Goal: Transaction & Acquisition: Purchase product/service

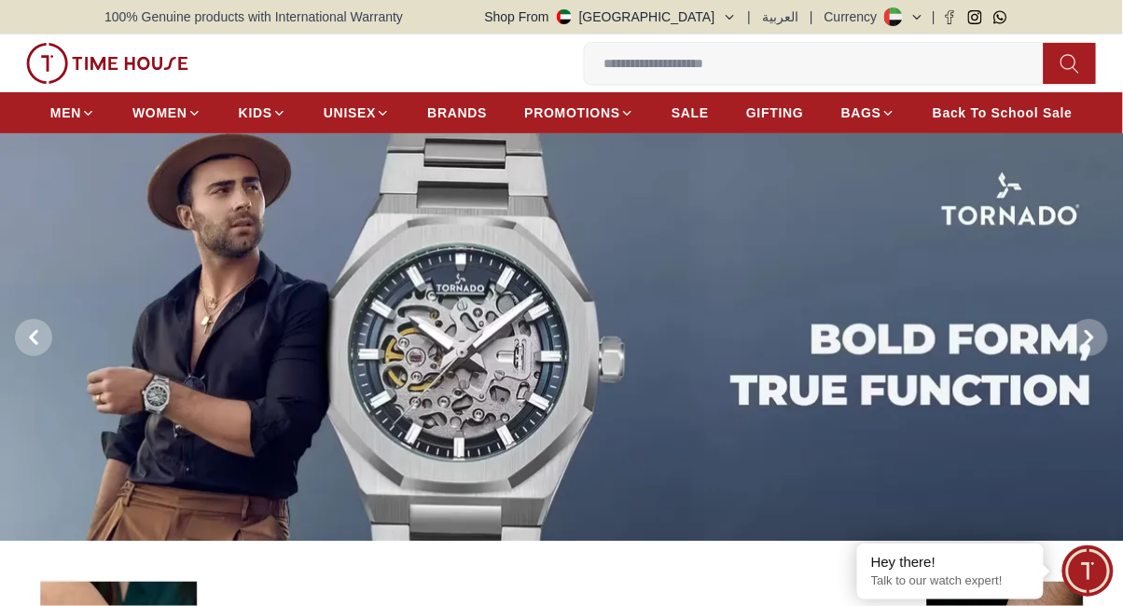
click at [471, 108] on span "BRANDS" at bounding box center [457, 113] width 60 height 19
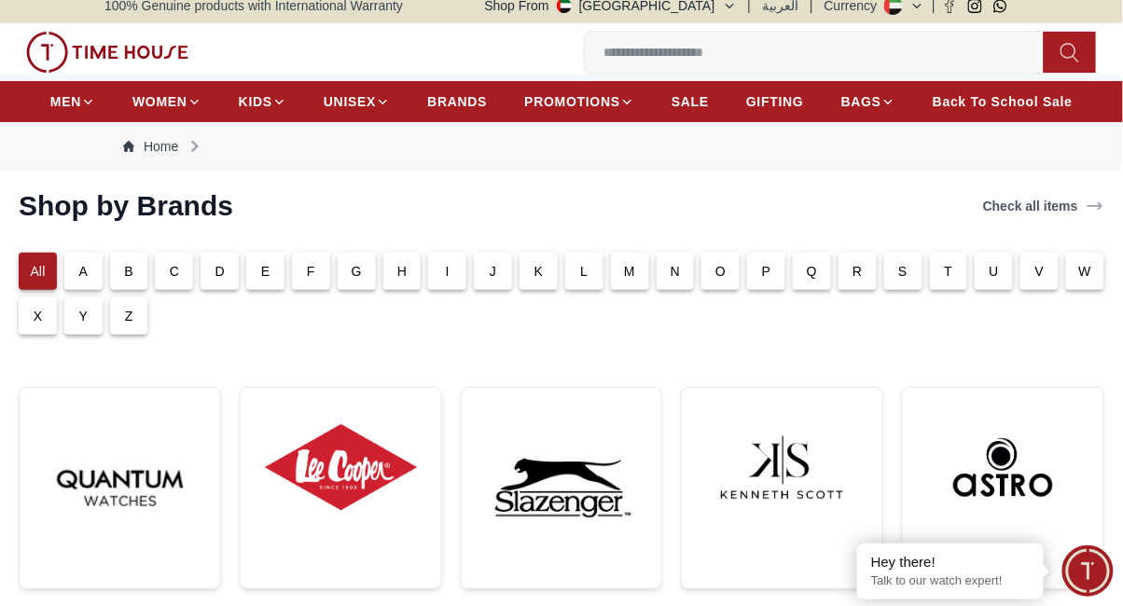
scroll to position [6, 0]
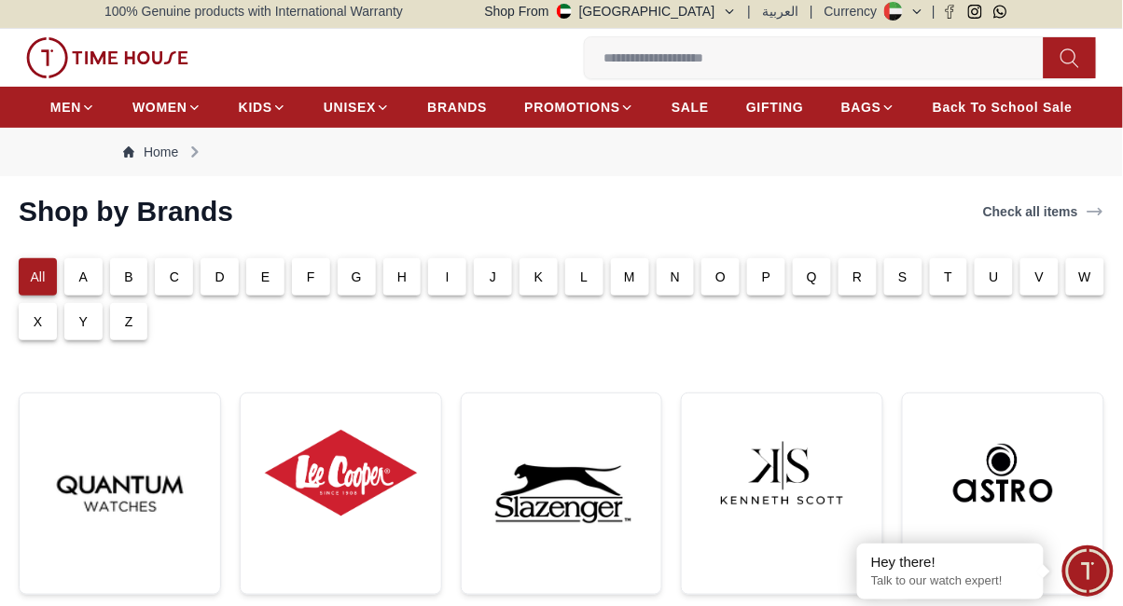
click at [594, 268] on div "L" at bounding box center [584, 276] width 38 height 37
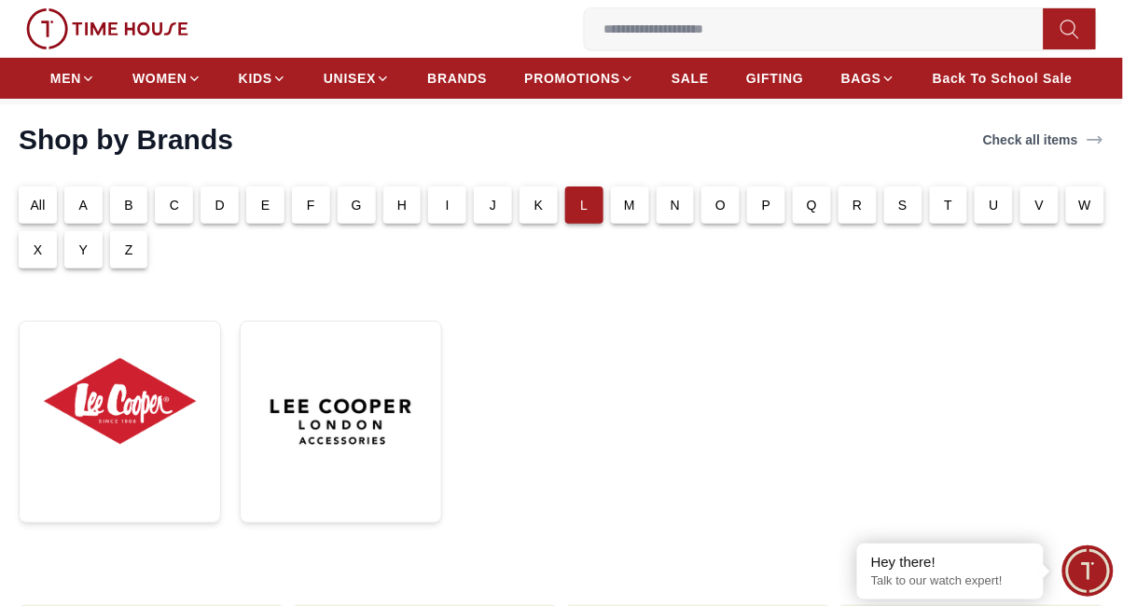
scroll to position [90, 0]
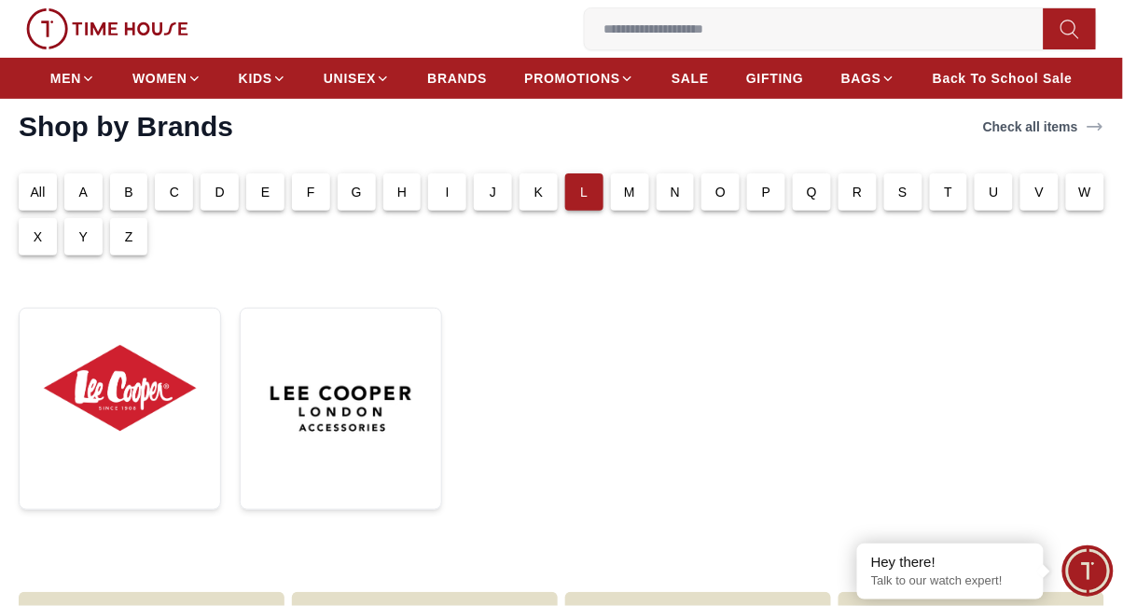
click at [108, 377] on img at bounding box center [120, 389] width 171 height 130
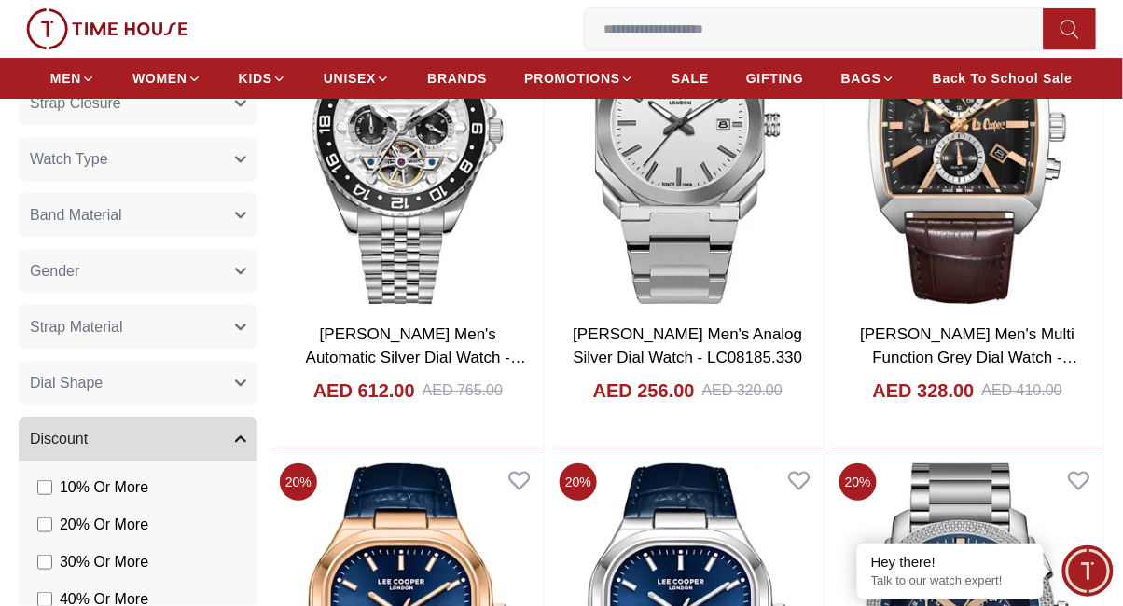
scroll to position [1412, 0]
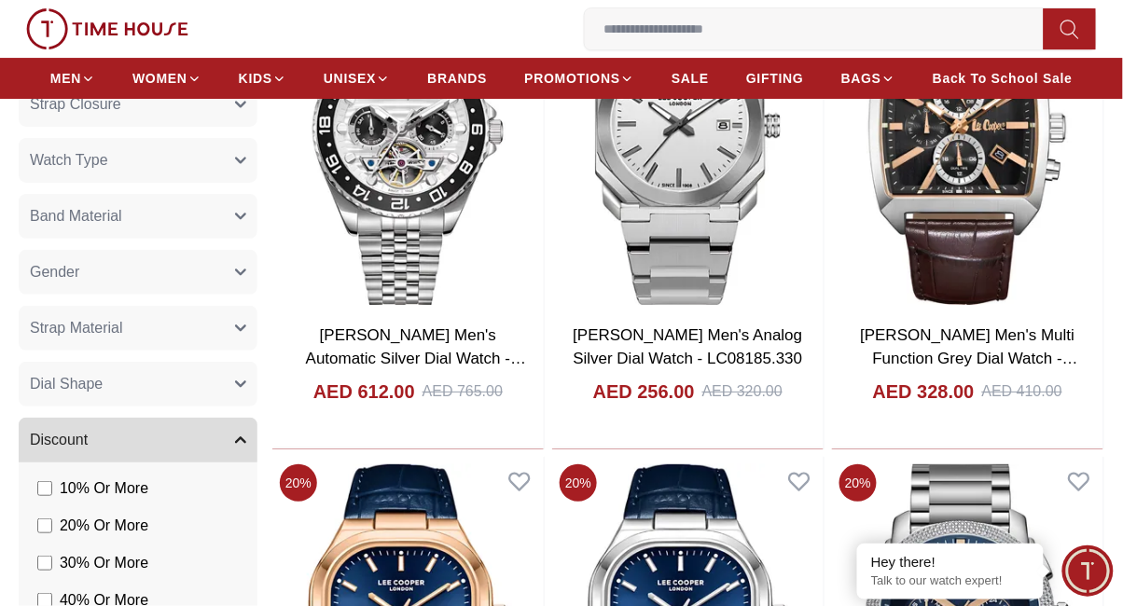
click at [359, 194] on img at bounding box center [407, 139] width 271 height 345
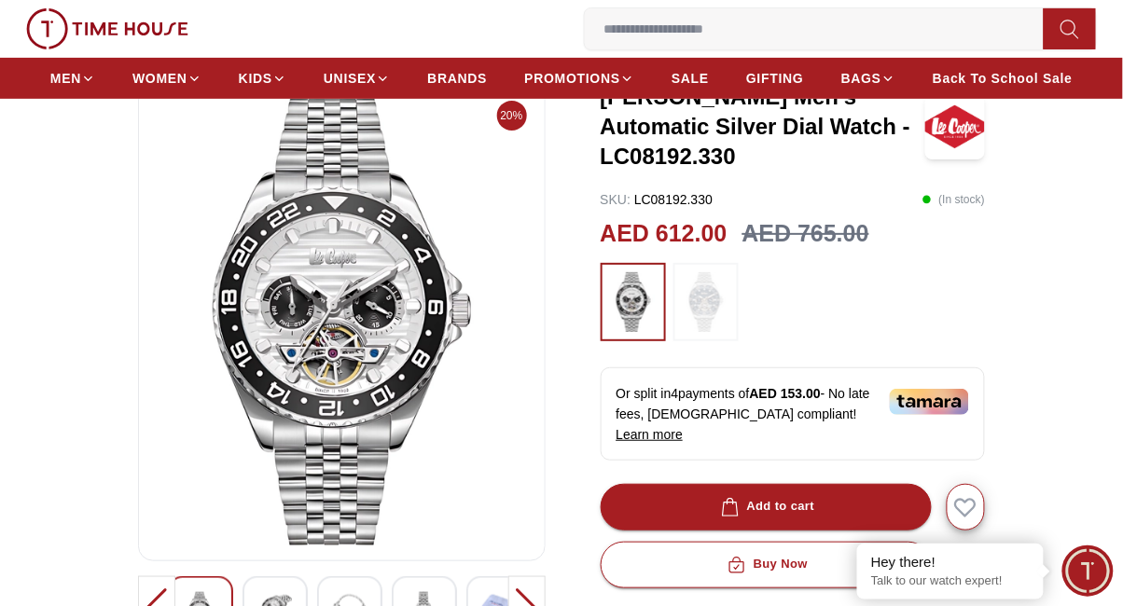
scroll to position [127, 0]
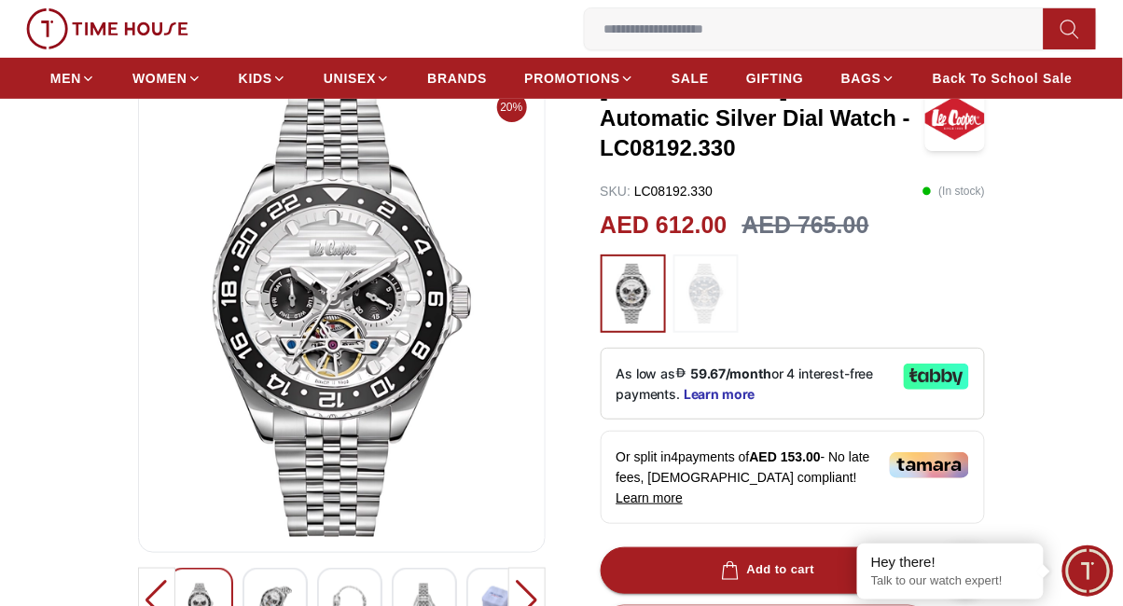
click at [713, 276] on img at bounding box center [706, 294] width 47 height 60
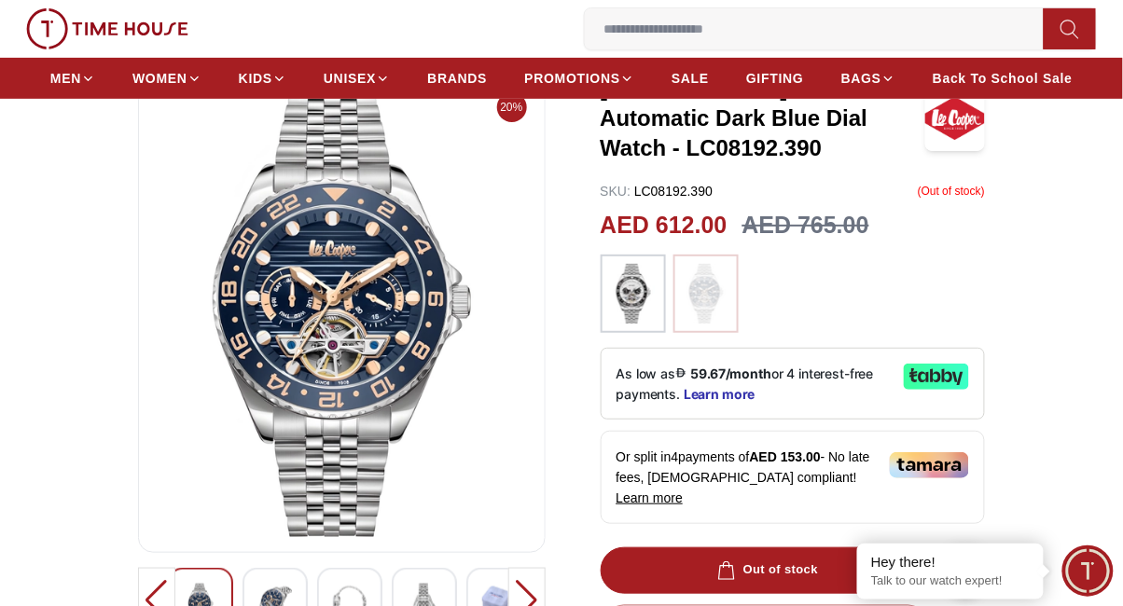
click at [656, 267] on img at bounding box center [633, 294] width 47 height 60
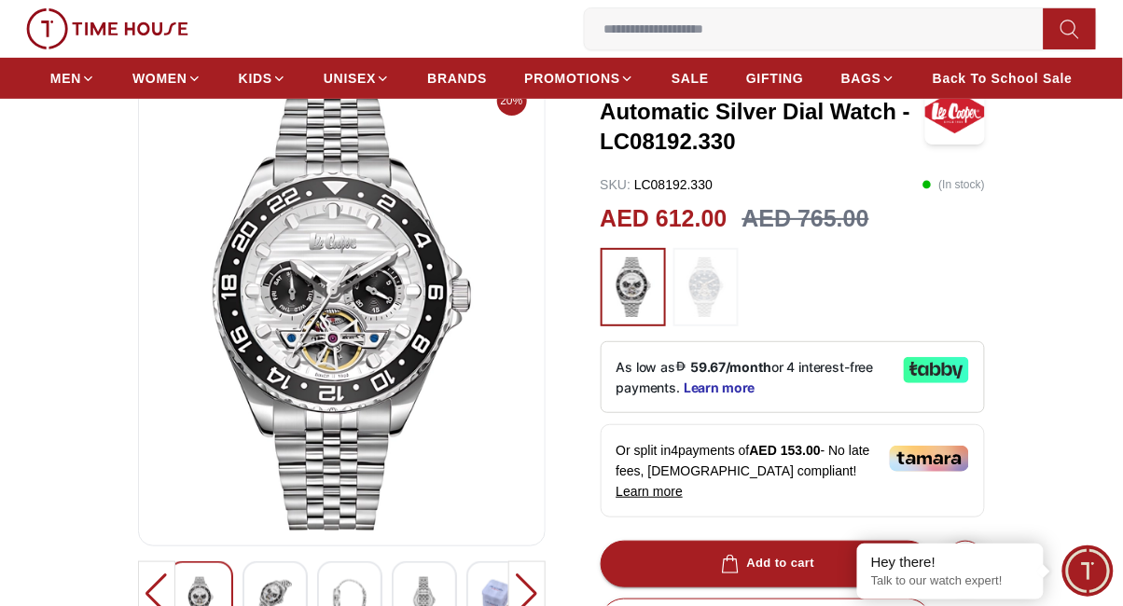
scroll to position [255, 0]
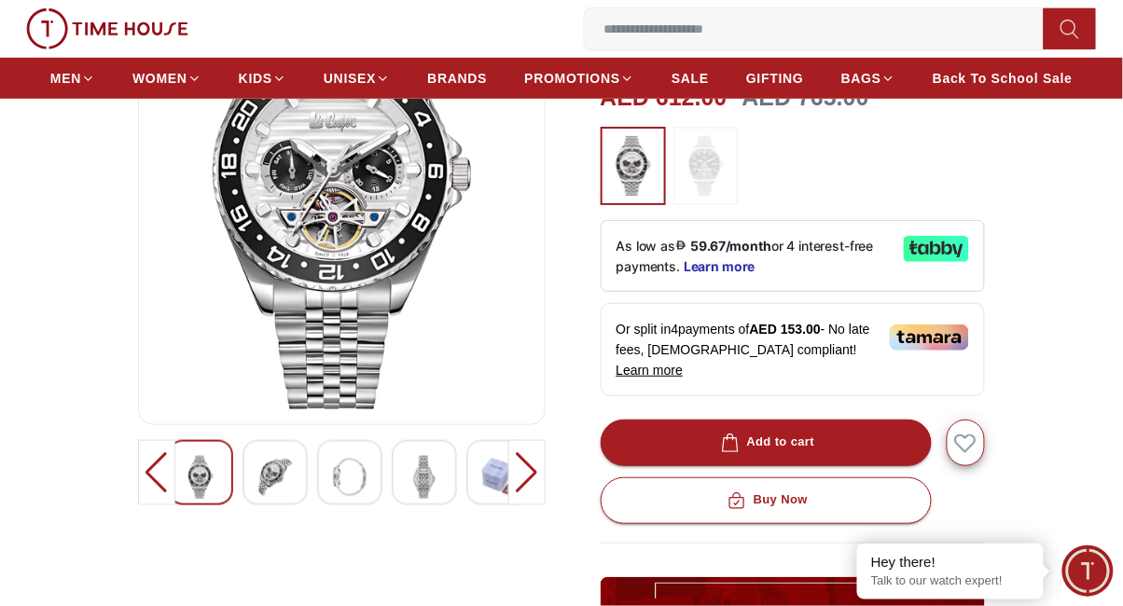
click at [860, 420] on button "Add to cart" at bounding box center [766, 443] width 331 height 47
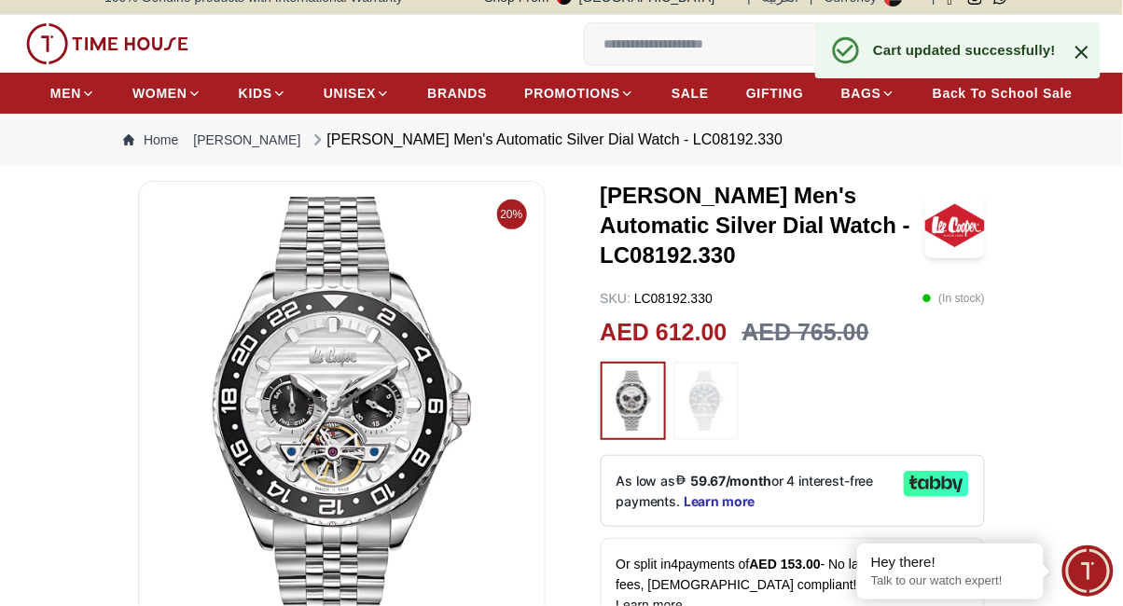
scroll to position [0, 0]
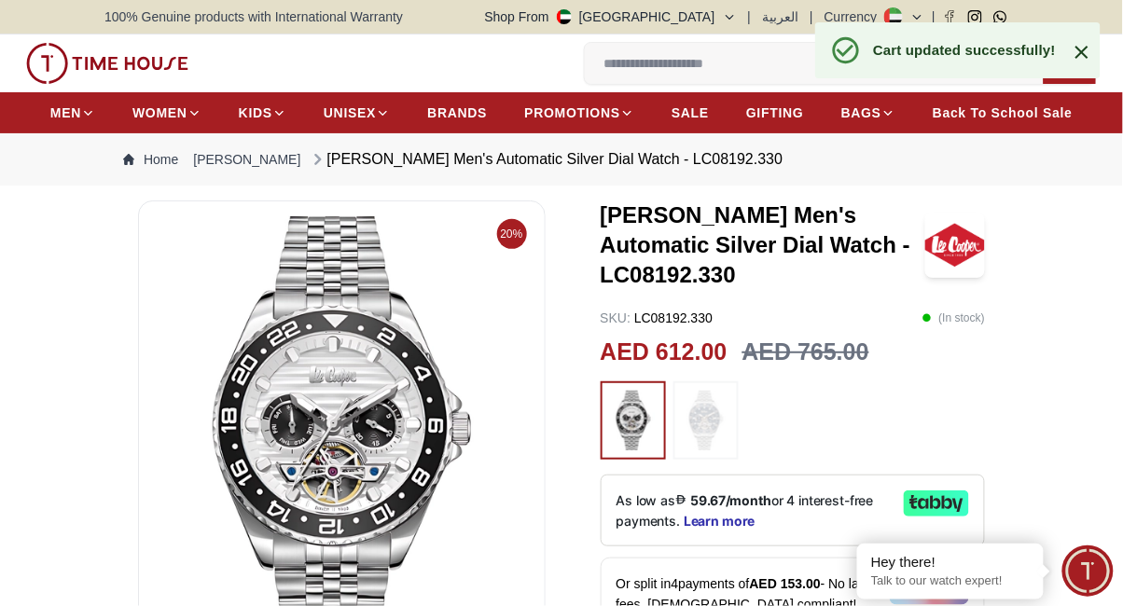
click at [969, 53] on div "Cart updated successfully!" at bounding box center [964, 50] width 183 height 20
click at [1084, 52] on icon at bounding box center [1081, 52] width 13 height 13
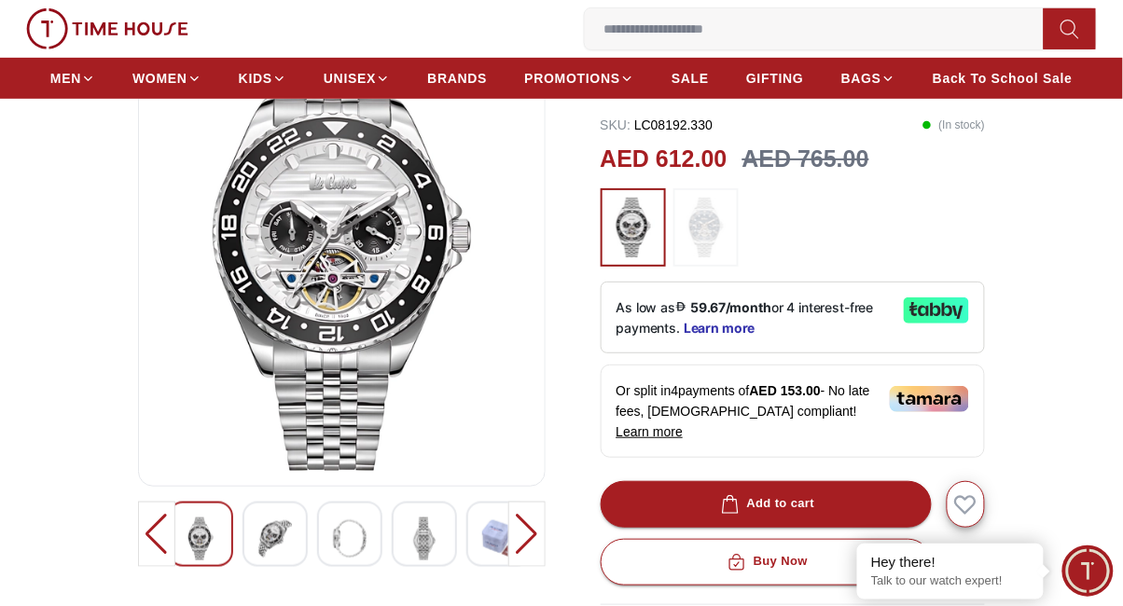
scroll to position [194, 0]
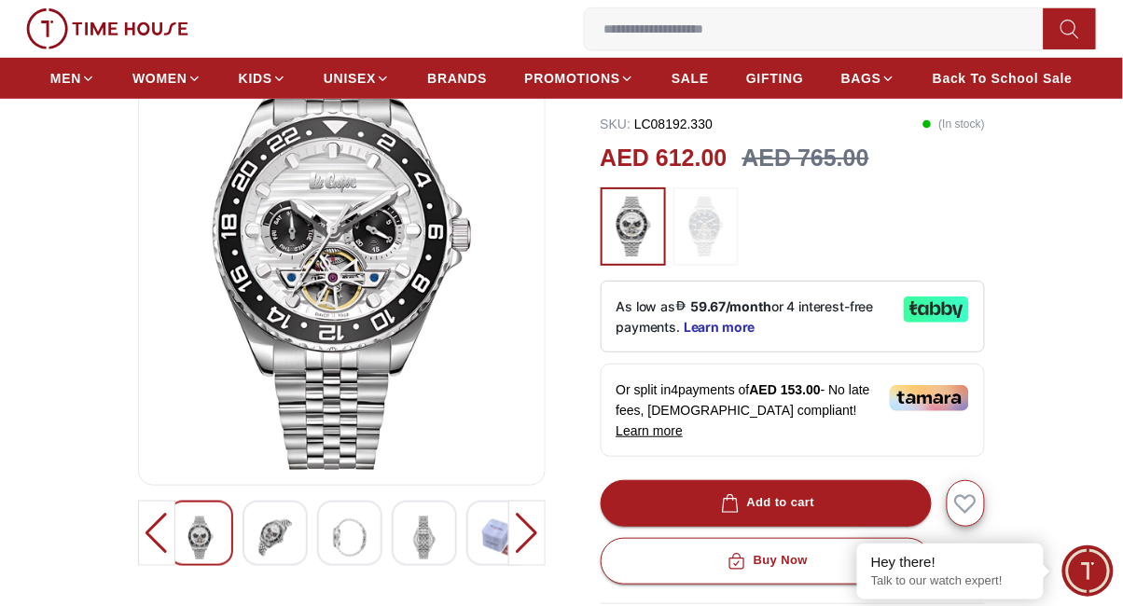
click at [845, 538] on button "Buy Now" at bounding box center [766, 561] width 331 height 47
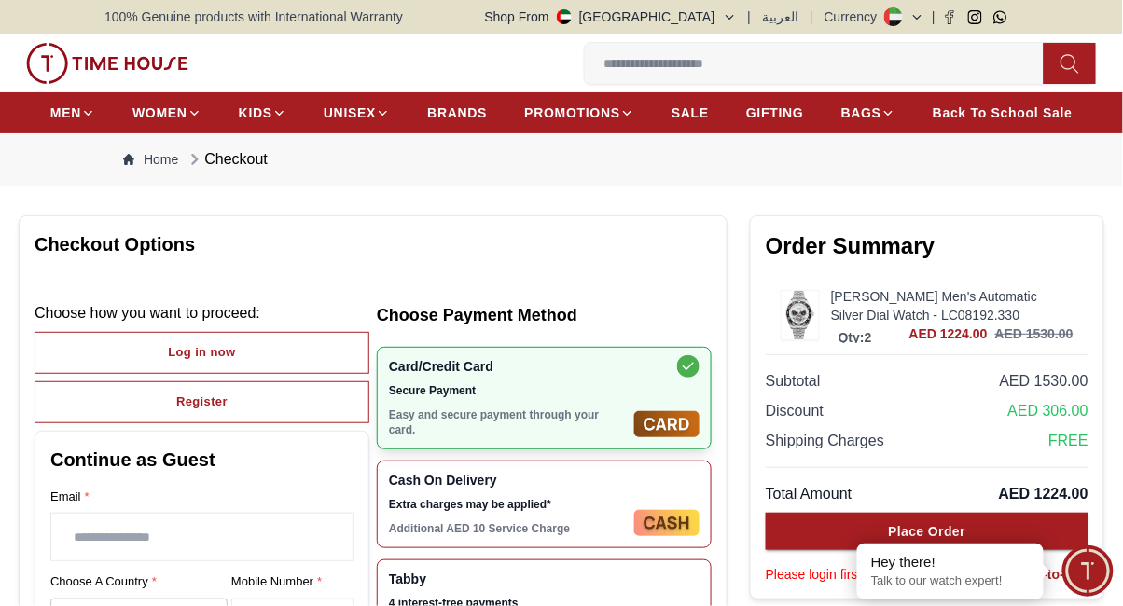
click at [938, 289] on link "[PERSON_NAME] Men's Automatic Silver Dial Watch - LC08192.330" at bounding box center [952, 305] width 242 height 37
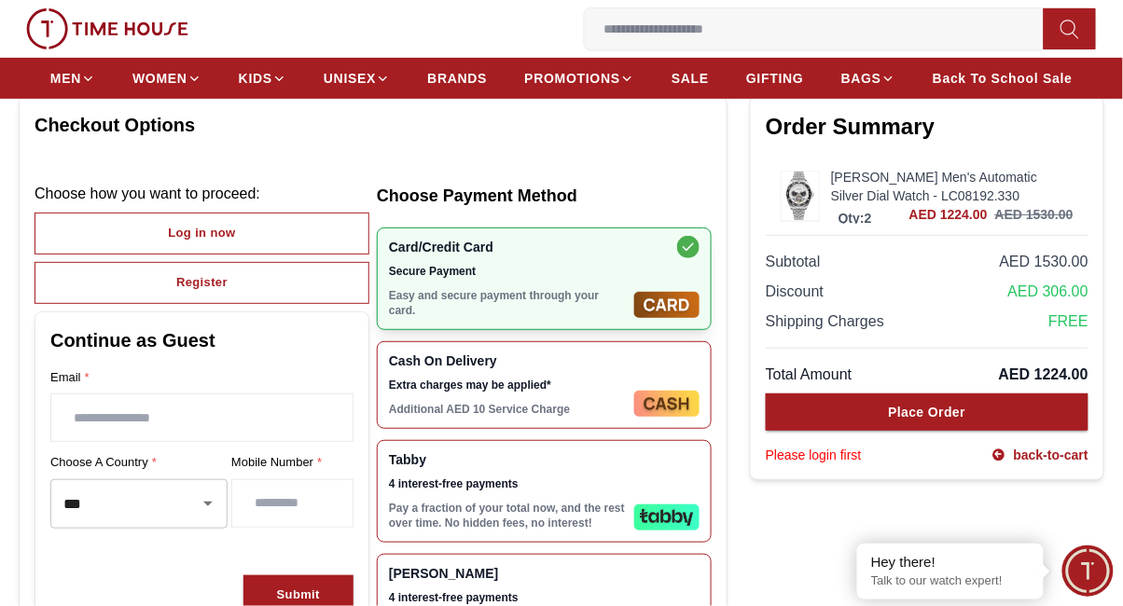
scroll to position [131, 0]
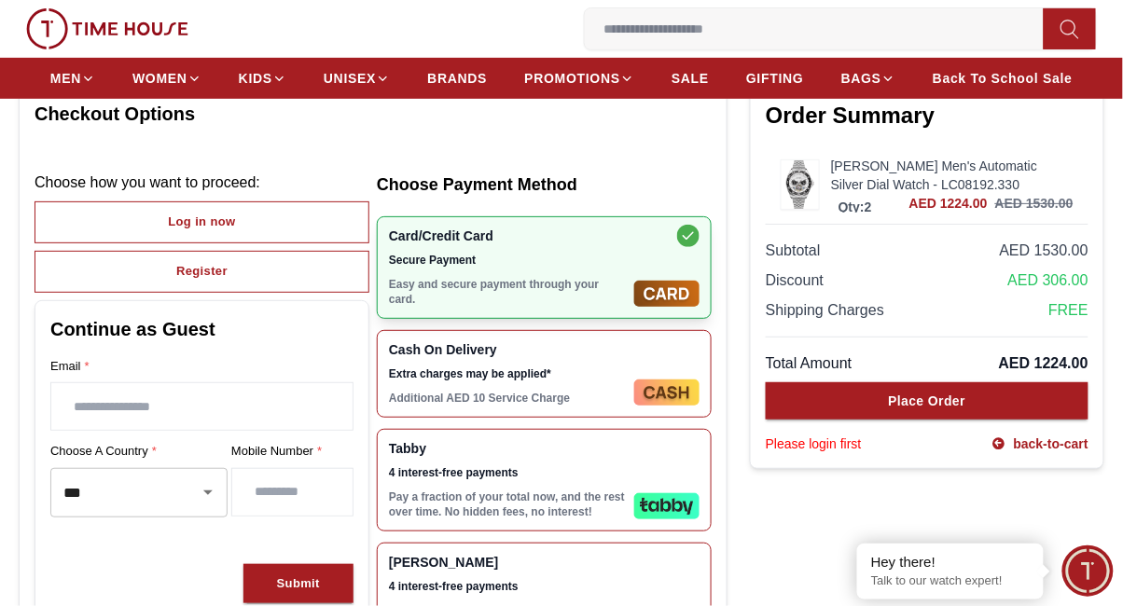
click at [1060, 450] on link "back-to-cart" at bounding box center [1039, 444] width 97 height 19
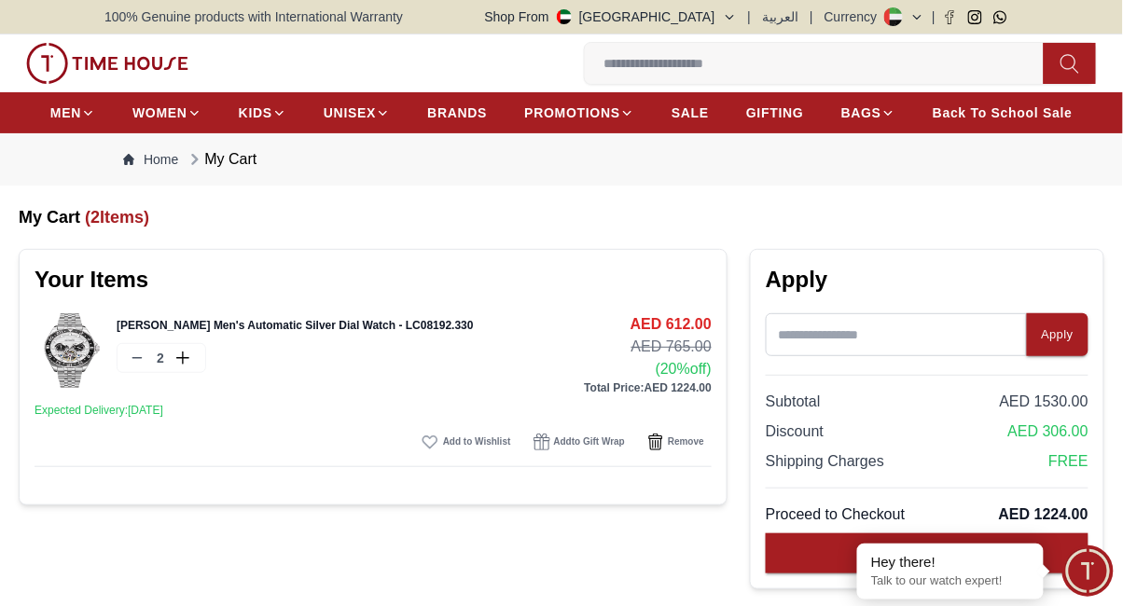
click at [137, 358] on line at bounding box center [136, 358] width 8 height 0
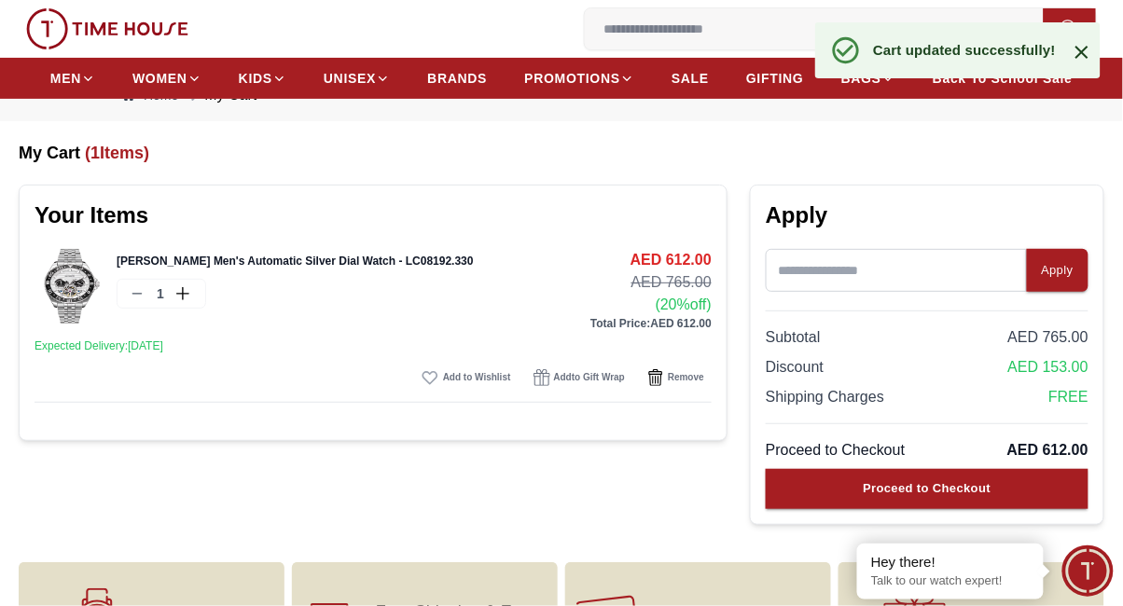
scroll to position [65, 0]
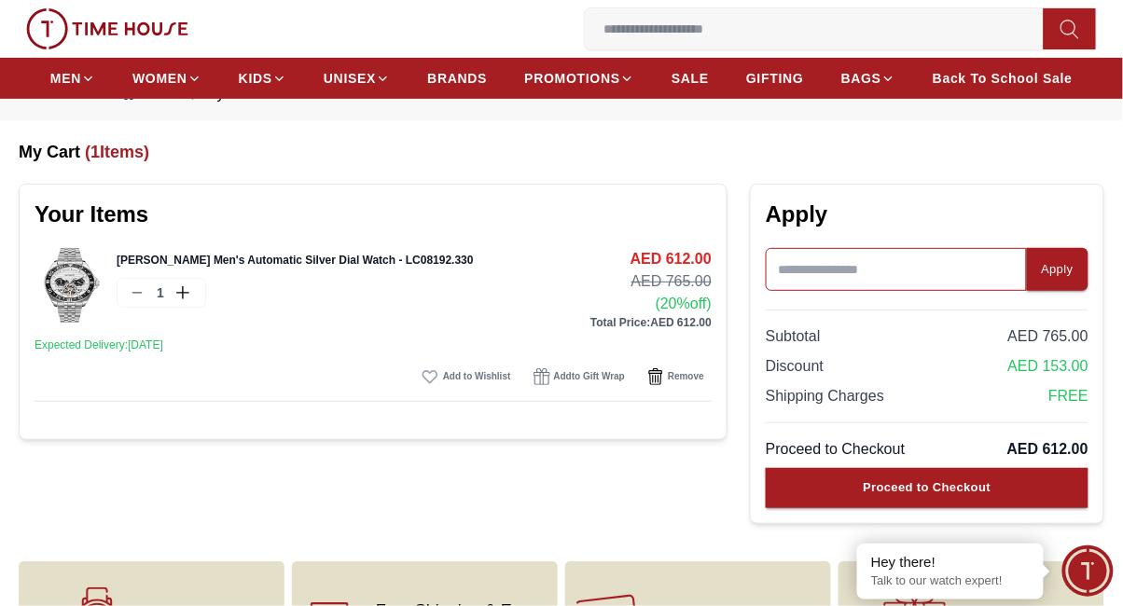
click at [921, 273] on input at bounding box center [896, 269] width 261 height 43
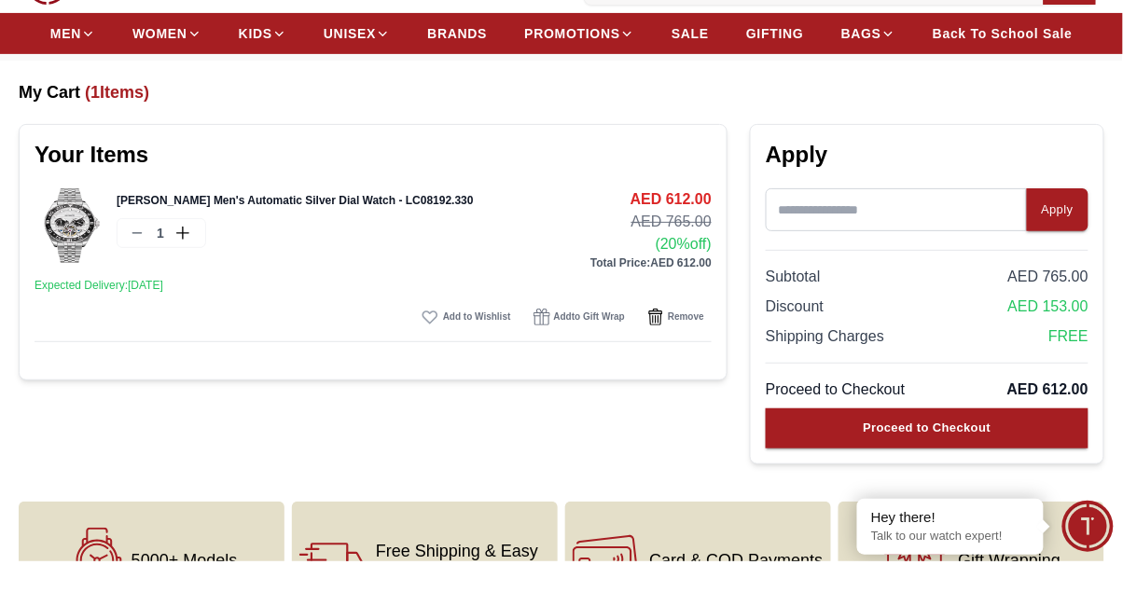
scroll to position [80, 0]
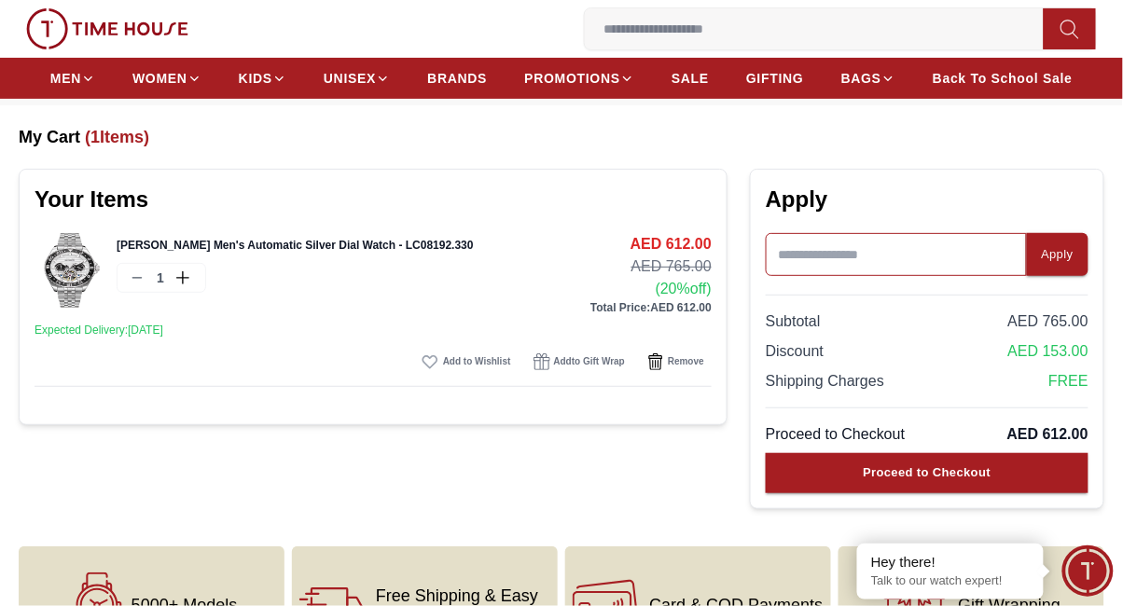
click at [930, 245] on input at bounding box center [896, 254] width 261 height 43
click at [1058, 242] on button "Apply" at bounding box center [1058, 254] width 62 height 43
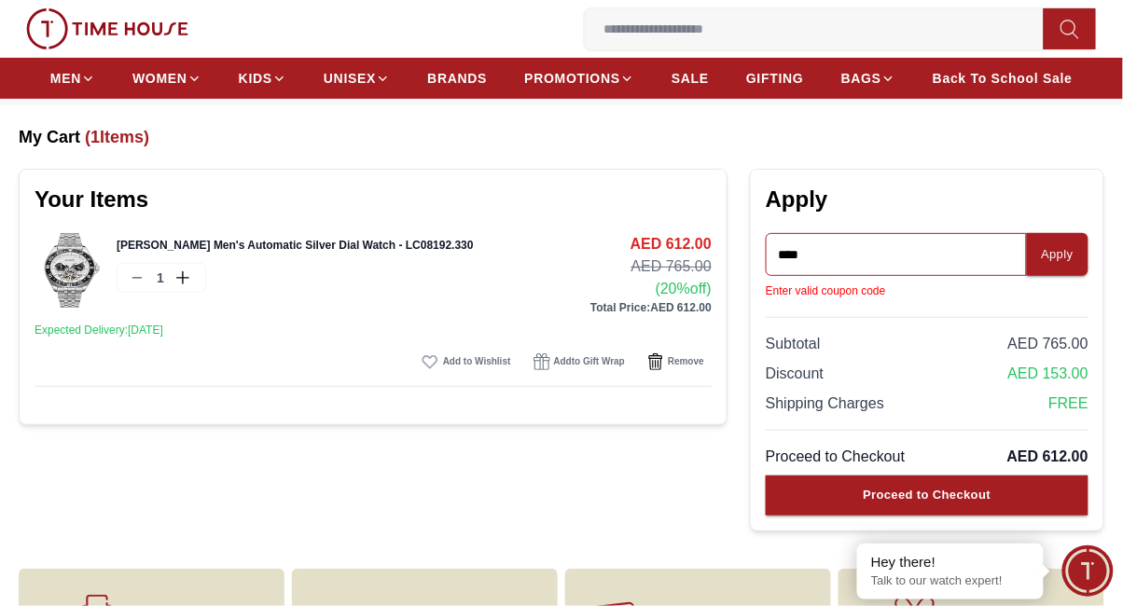
click at [935, 244] on input "****" at bounding box center [896, 254] width 261 height 43
type input "*"
type input "*****"
click at [1051, 248] on div "Apply" at bounding box center [1058, 254] width 32 height 21
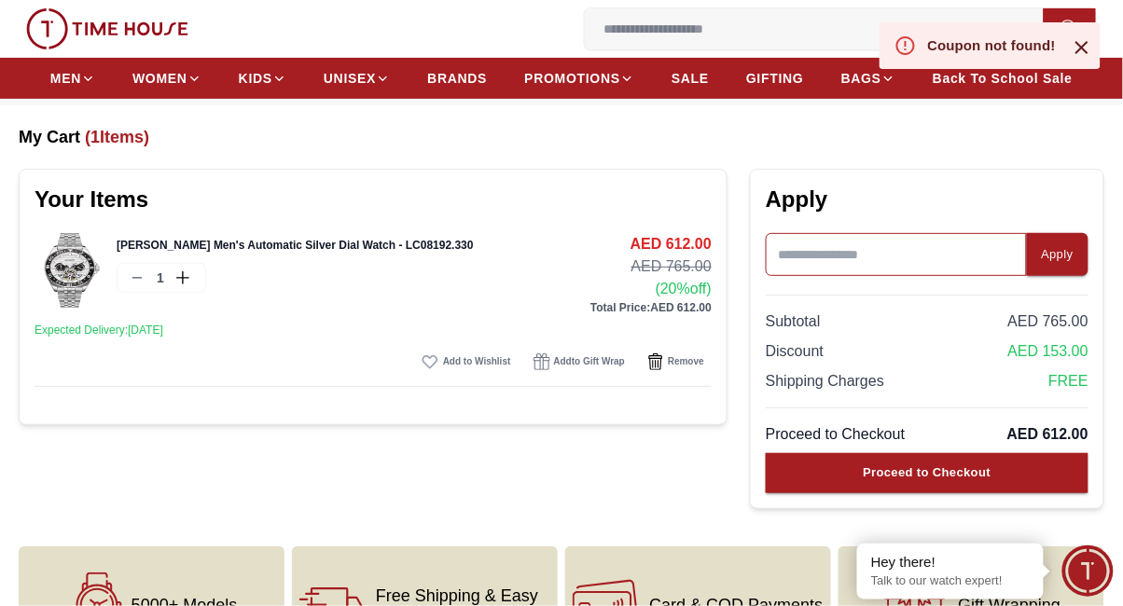
click at [908, 254] on input at bounding box center [896, 254] width 261 height 43
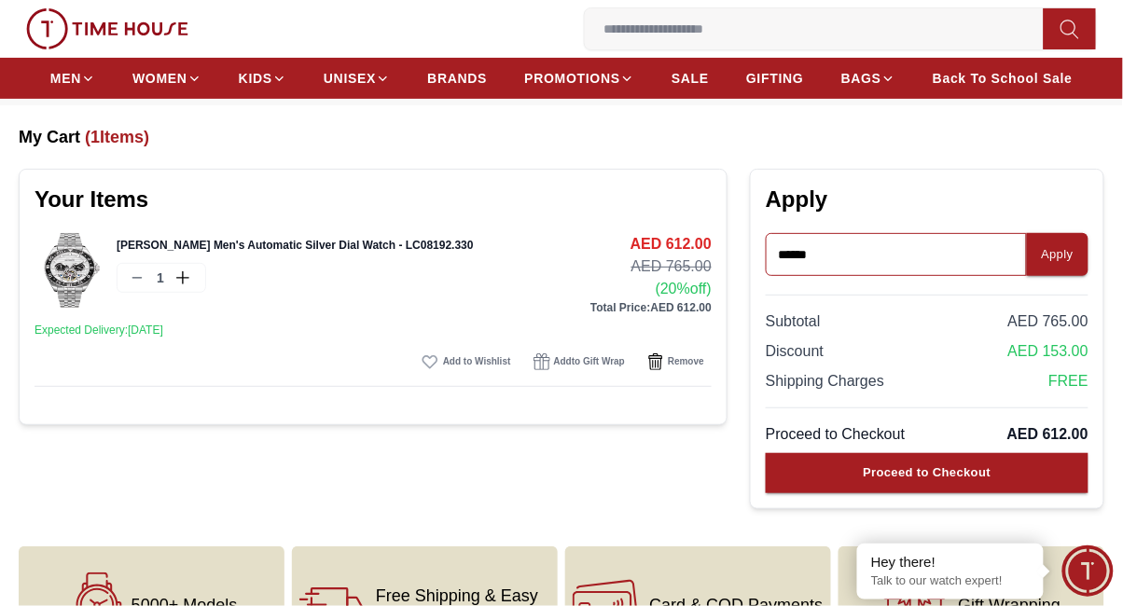
type input "******"
click at [1054, 244] on div "Apply" at bounding box center [1058, 254] width 32 height 21
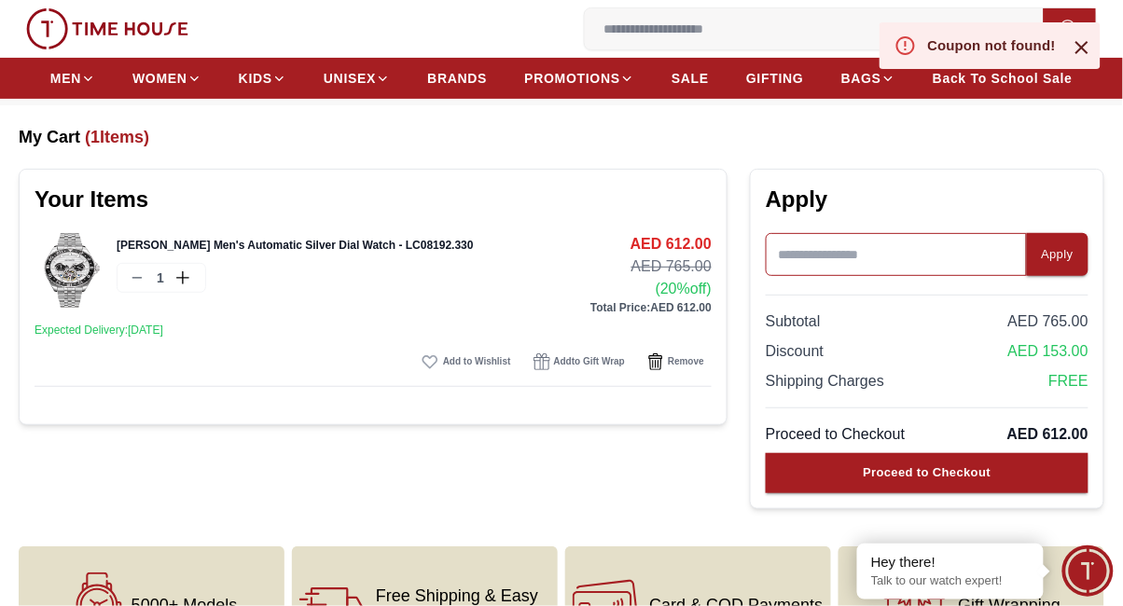
click at [955, 248] on input at bounding box center [896, 254] width 261 height 43
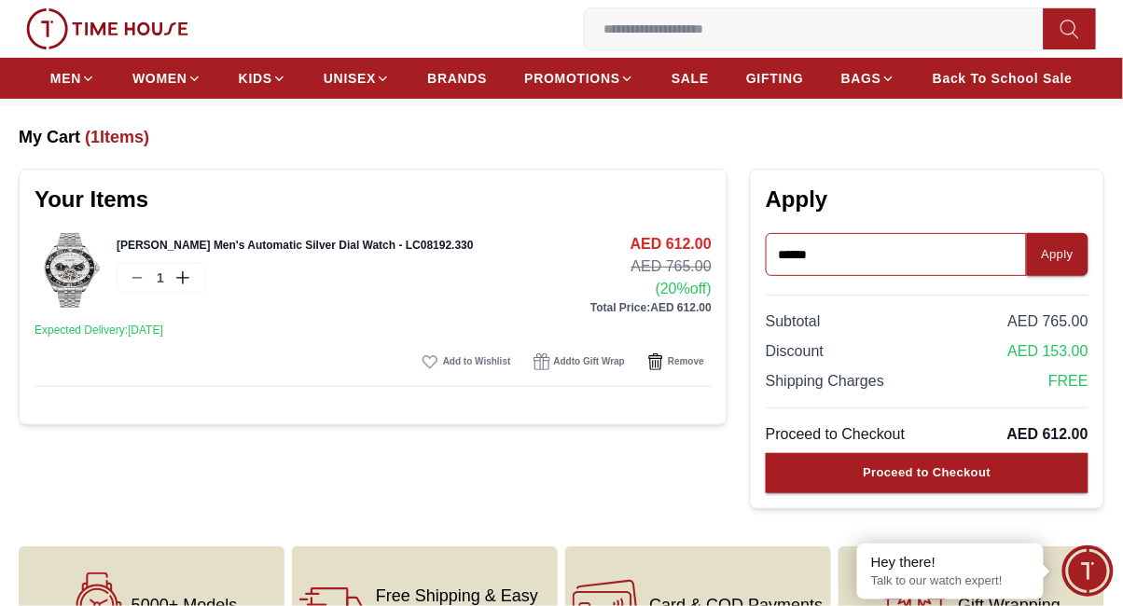
type input "******"
click at [1057, 261] on div "Apply" at bounding box center [1058, 254] width 32 height 21
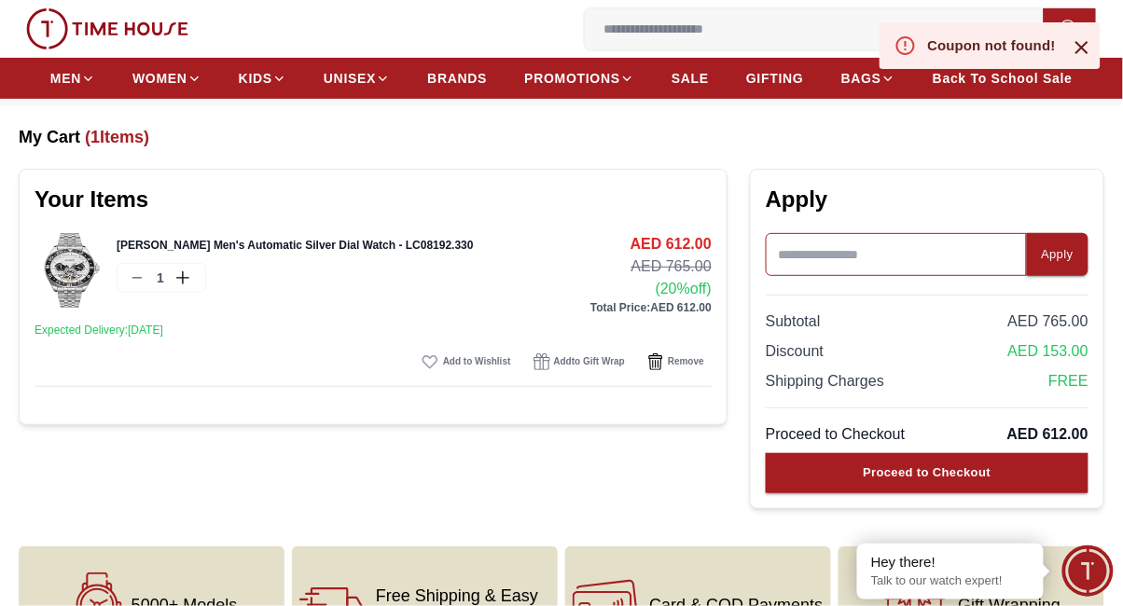
click at [960, 254] on input at bounding box center [896, 254] width 261 height 43
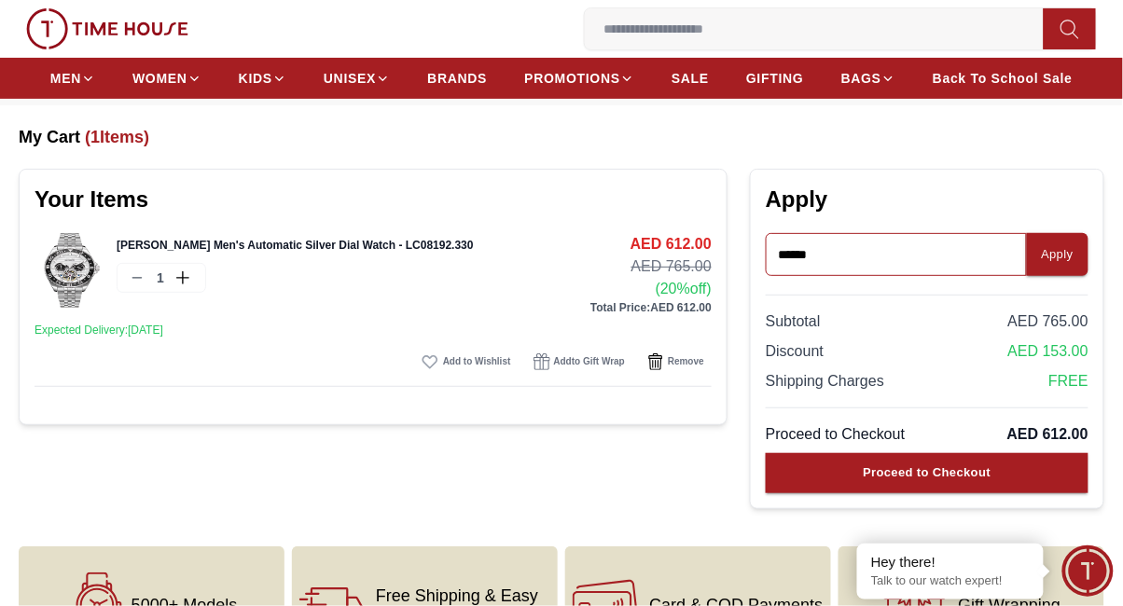
type input "******"
click at [1068, 252] on div "Apply" at bounding box center [1058, 254] width 32 height 21
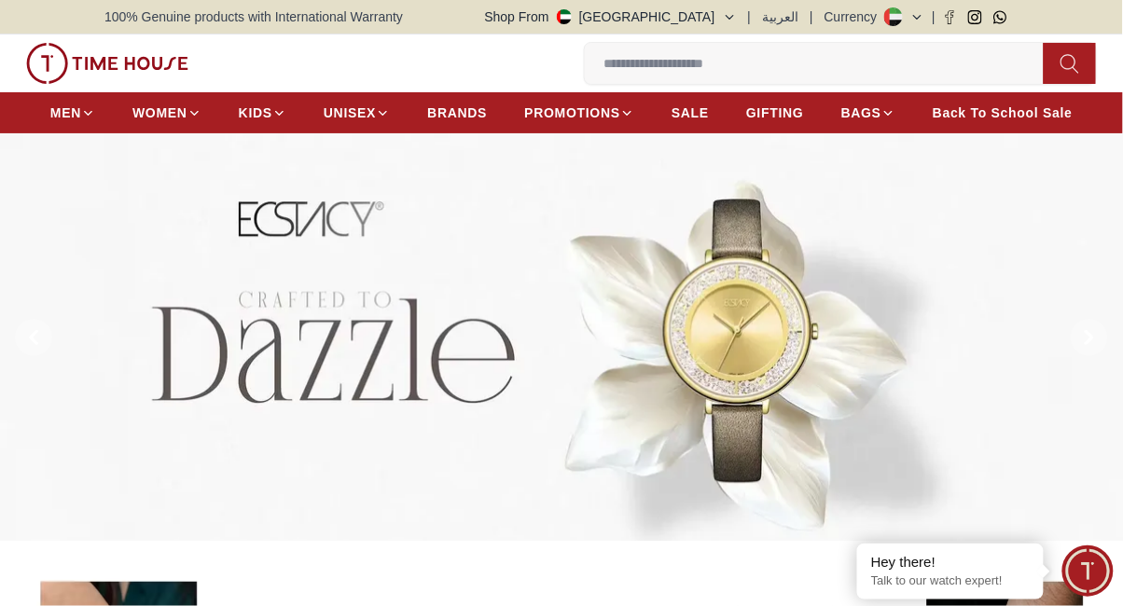
click at [924, 400] on img at bounding box center [562, 337] width 1124 height 409
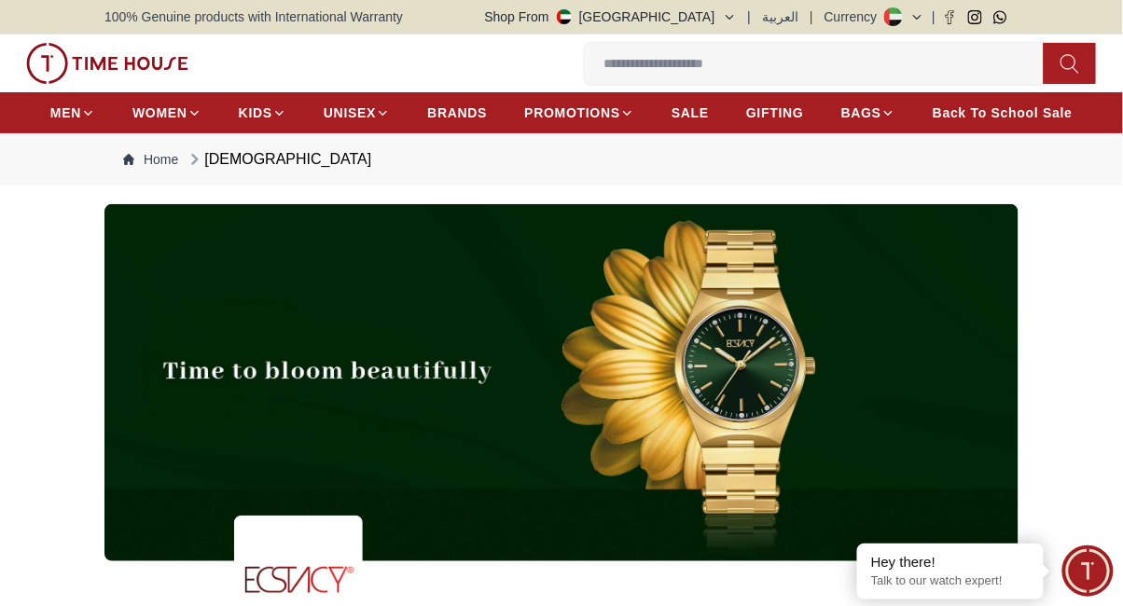
scroll to position [3, 0]
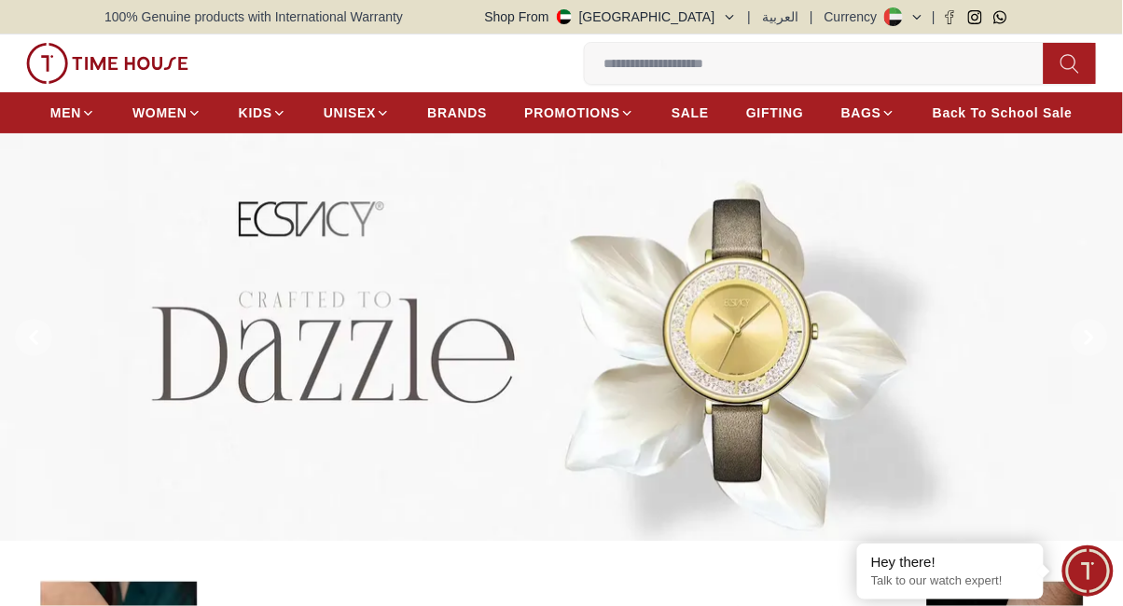
click at [866, 62] on input at bounding box center [822, 63] width 474 height 37
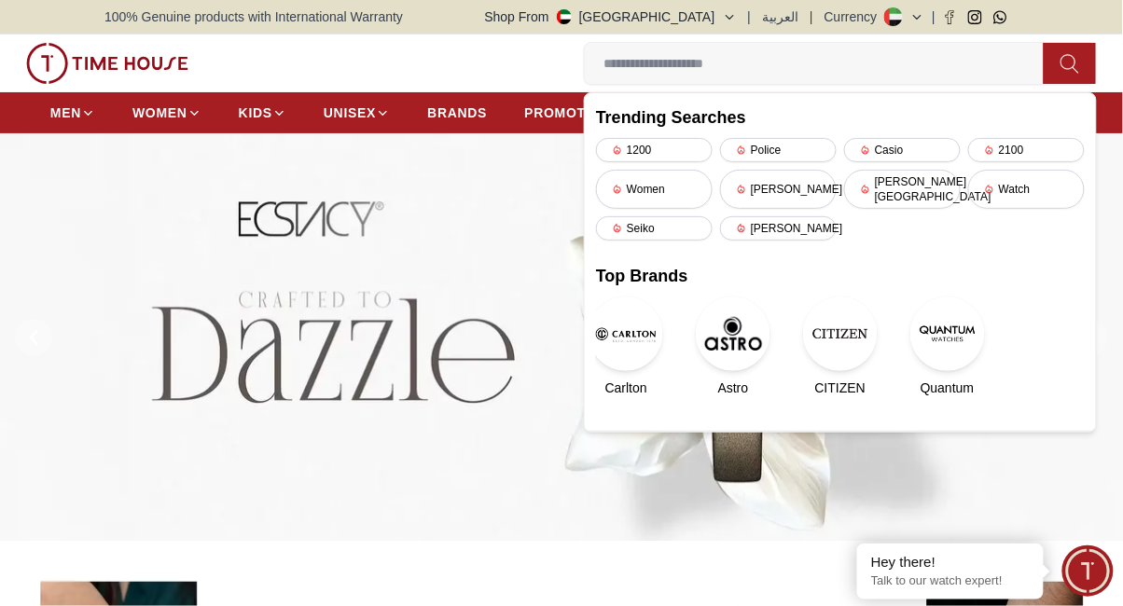
click at [450, 114] on span "BRANDS" at bounding box center [457, 113] width 60 height 19
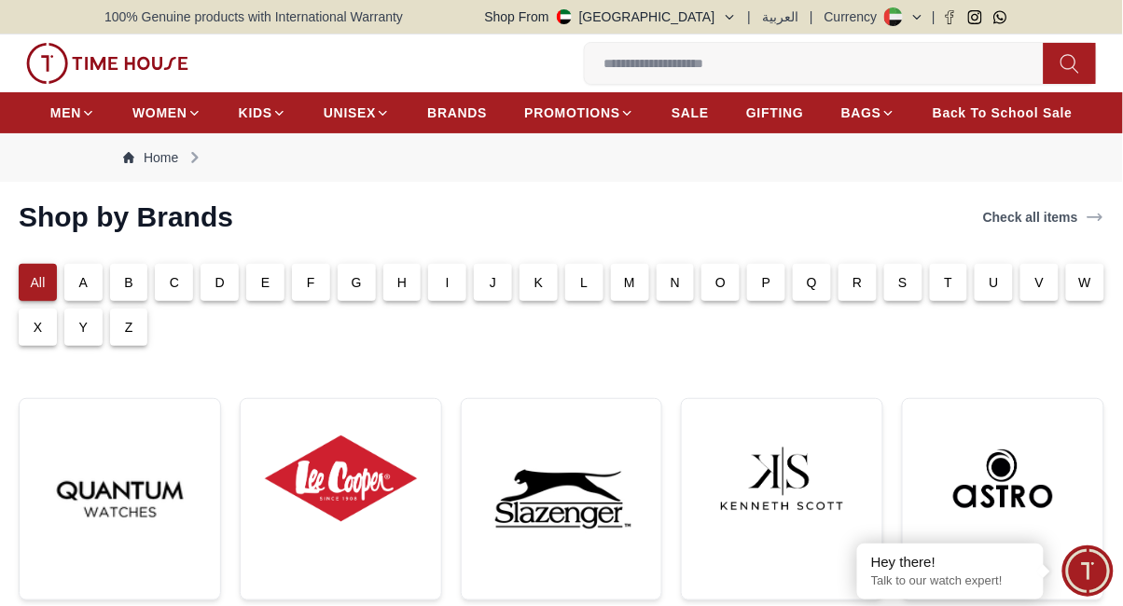
click at [573, 281] on div "L" at bounding box center [584, 282] width 38 height 37
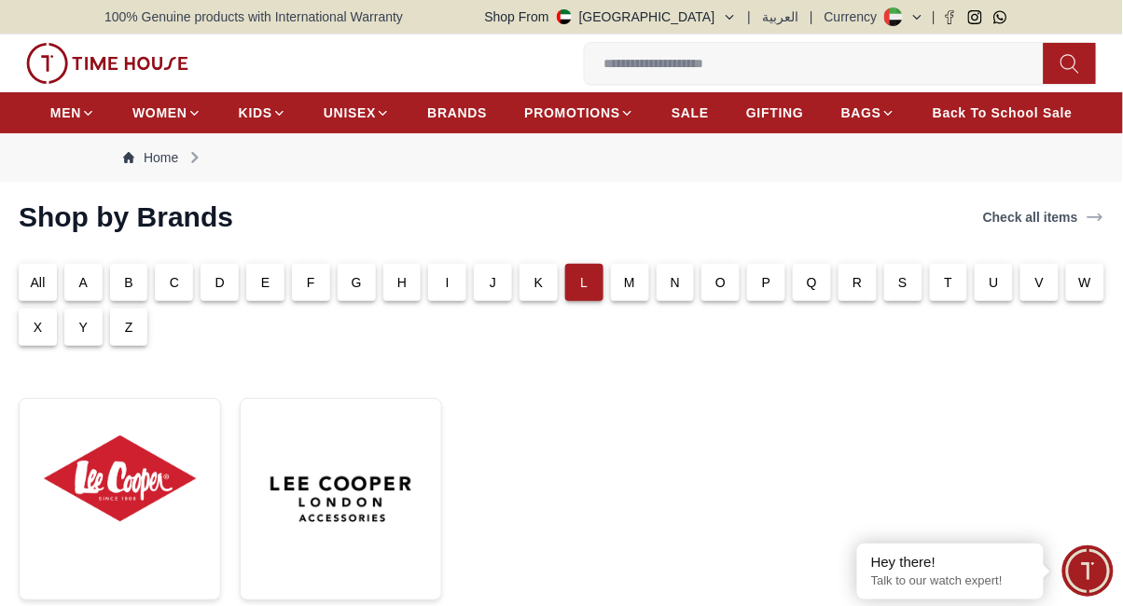
click at [118, 464] on img at bounding box center [120, 479] width 171 height 130
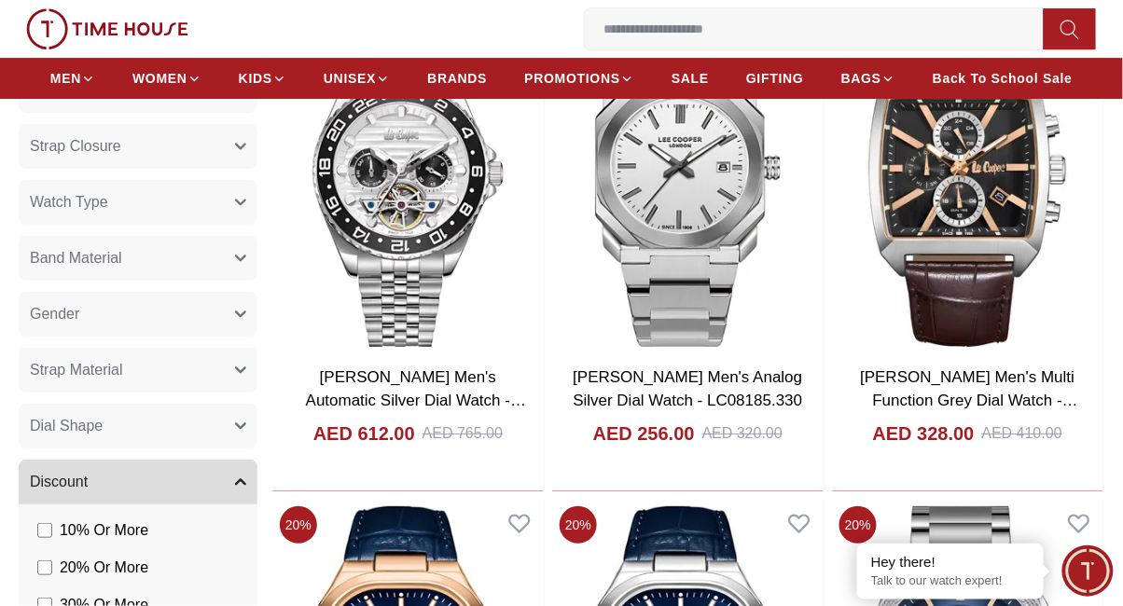
scroll to position [1364, 0]
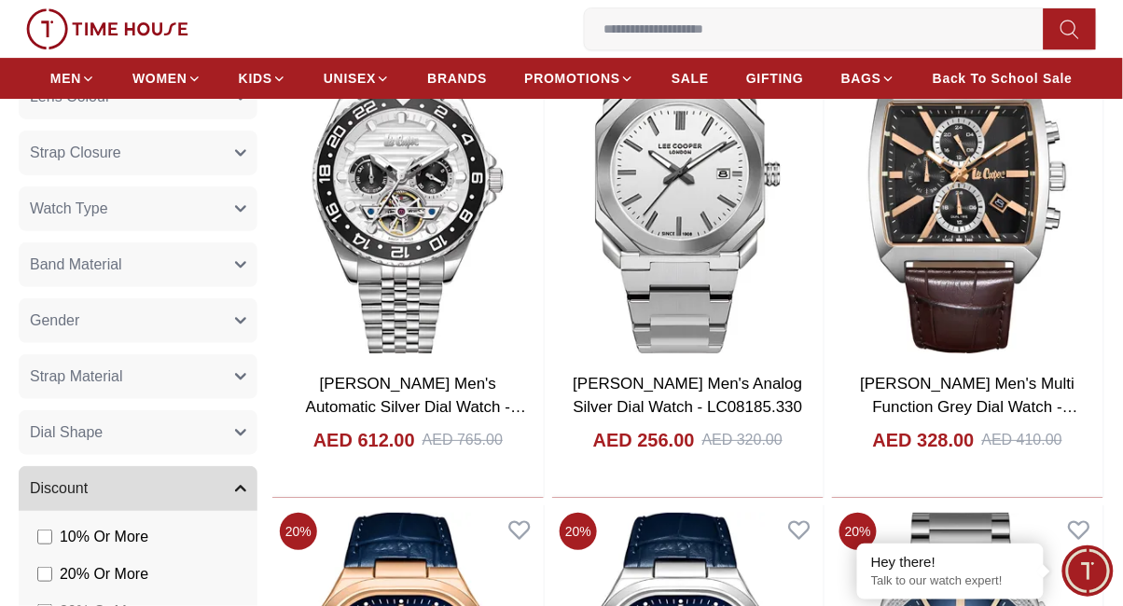
click at [374, 214] on img at bounding box center [407, 188] width 271 height 345
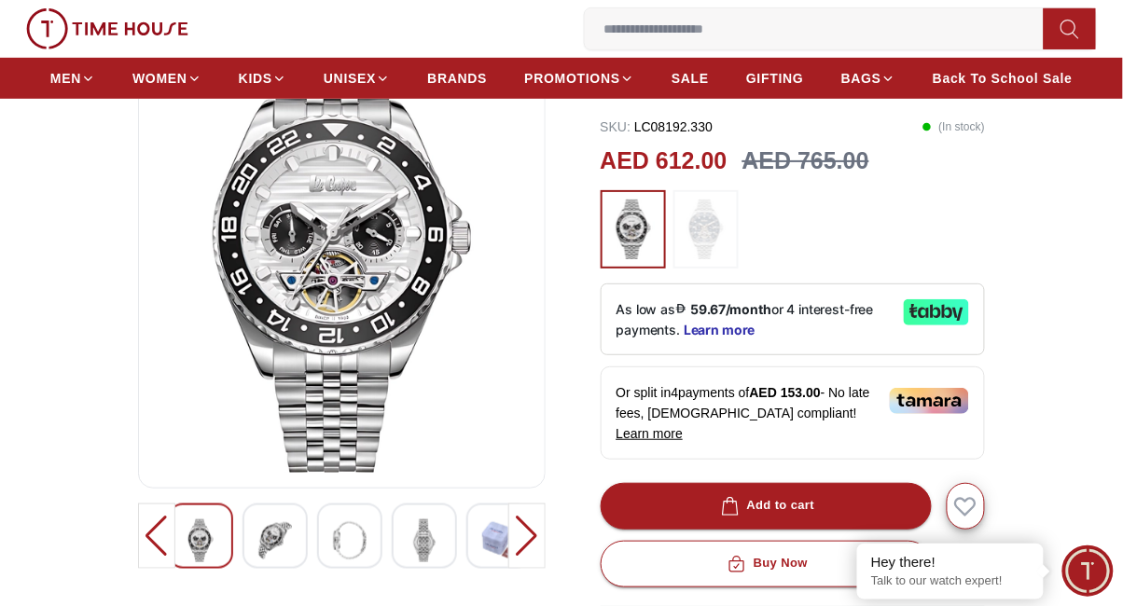
scroll to position [196, 0]
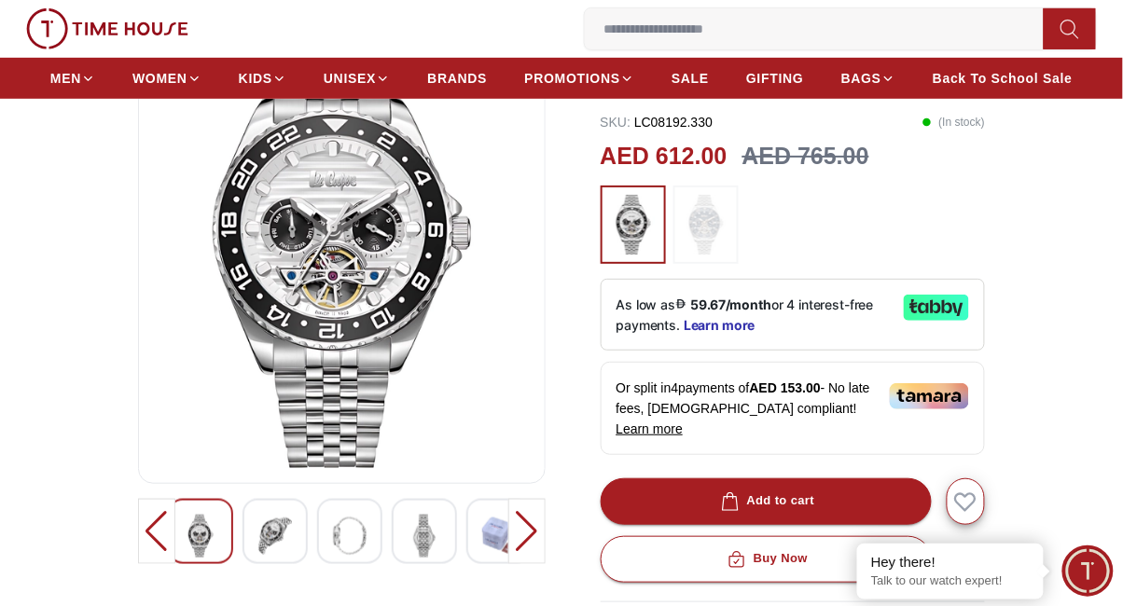
click at [808, 536] on button "Buy Now" at bounding box center [766, 559] width 331 height 47
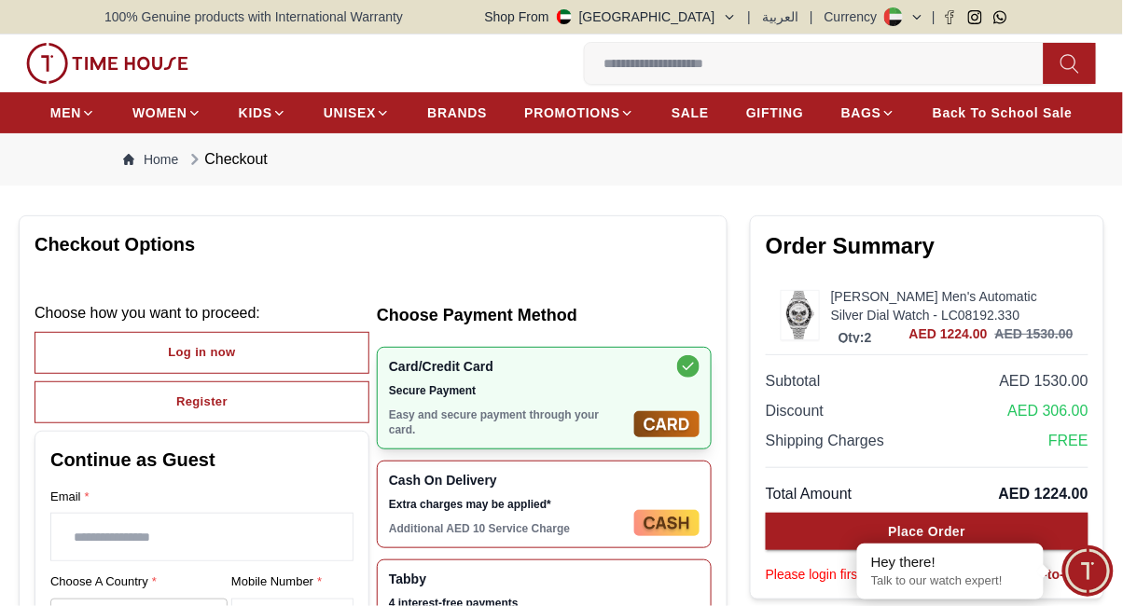
click at [1046, 575] on link "back-to-cart" at bounding box center [1039, 574] width 97 height 19
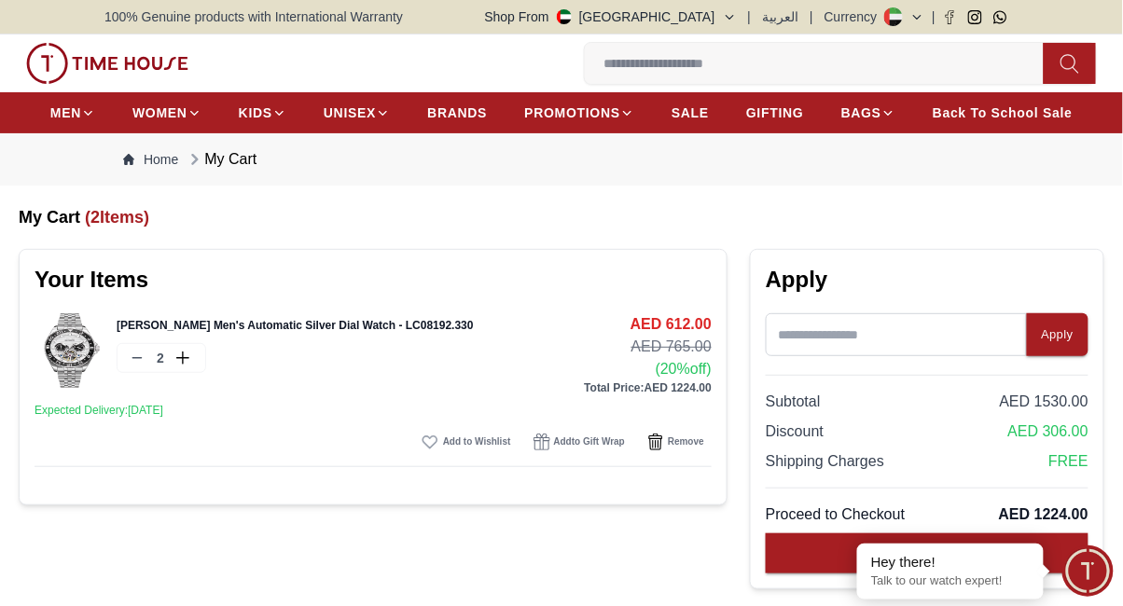
click at [134, 356] on icon at bounding box center [137, 358] width 15 height 15
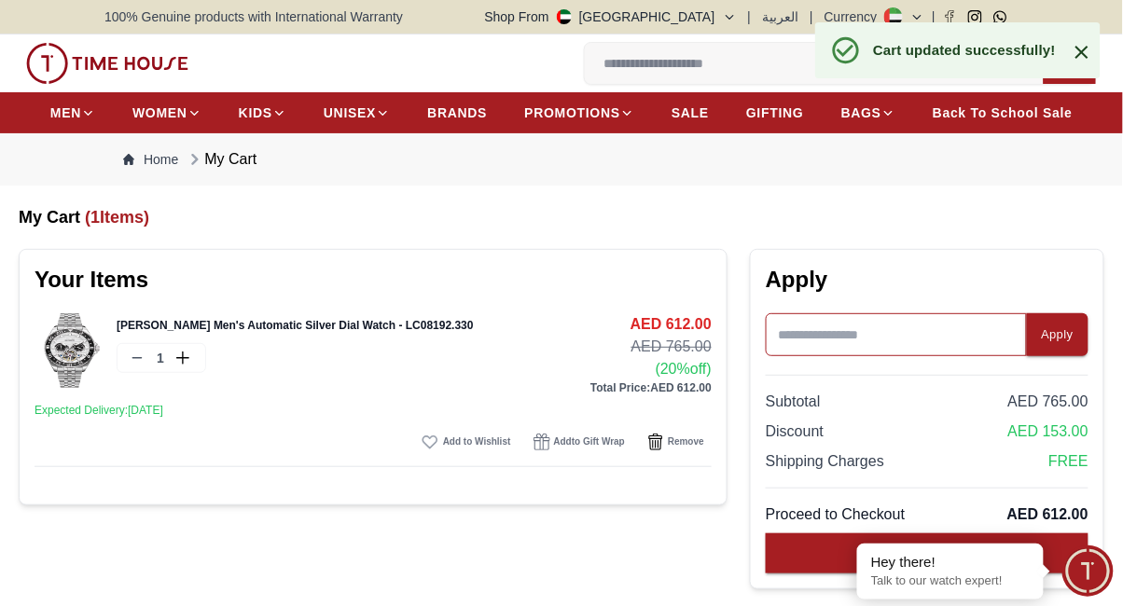
click at [909, 335] on input at bounding box center [896, 334] width 261 height 43
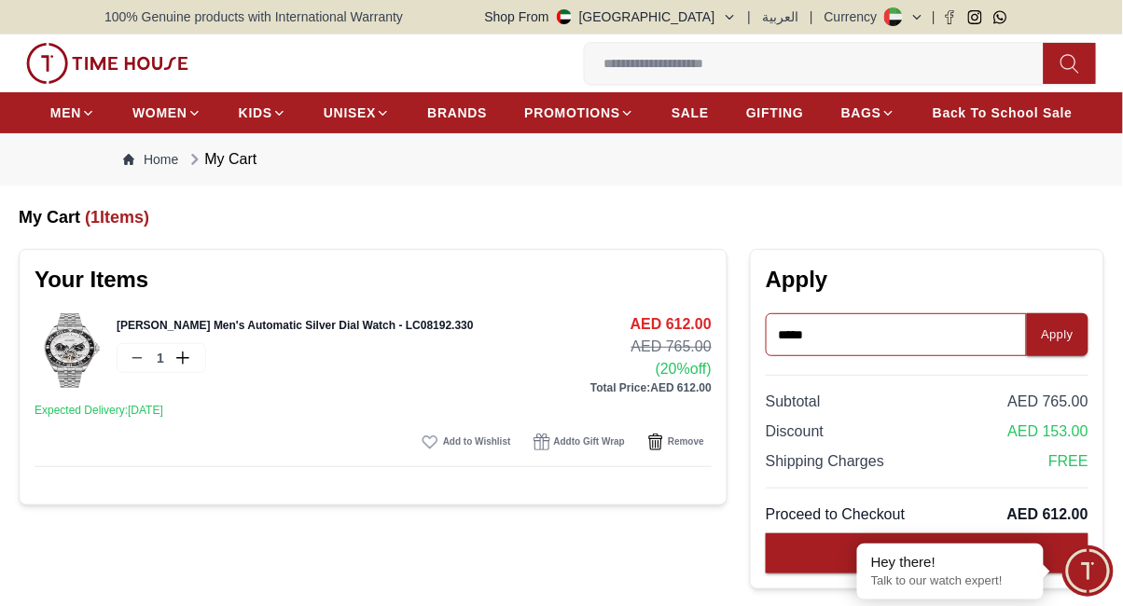
type input "*****"
click at [1071, 340] on div "Apply" at bounding box center [1058, 335] width 32 height 21
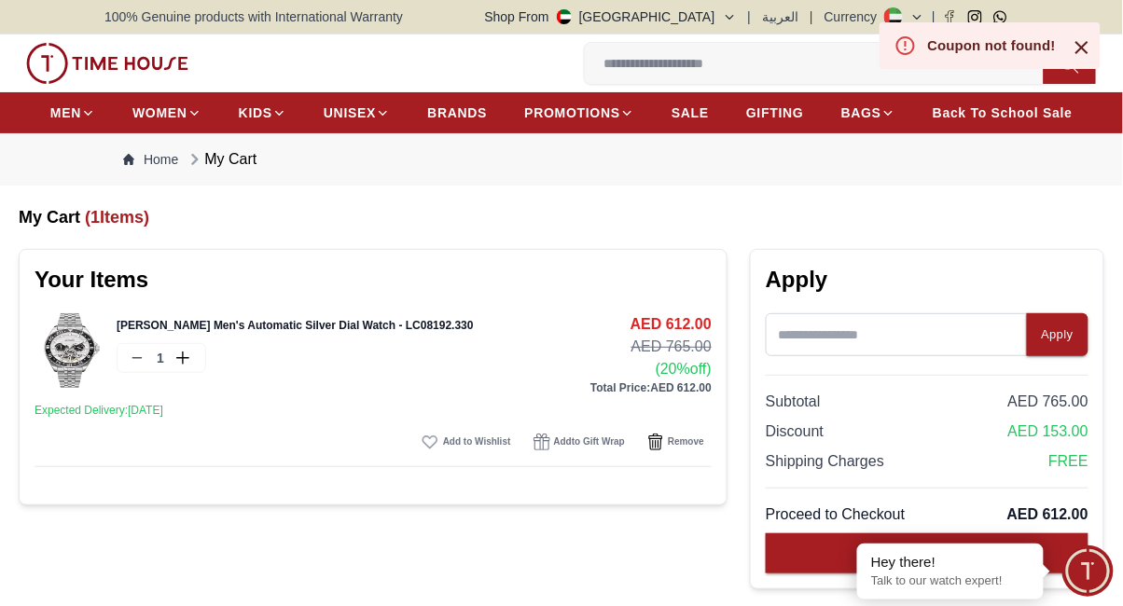
click at [1095, 52] on div "Coupon not found!" at bounding box center [991, 45] width 222 height 47
click at [197, 304] on div "Your Items Lee Cooper Men's Automatic Silver Dial Watch - LC08192.330 1 AED 612…" at bounding box center [373, 377] width 709 height 256
